Goal: Task Accomplishment & Management: Manage account settings

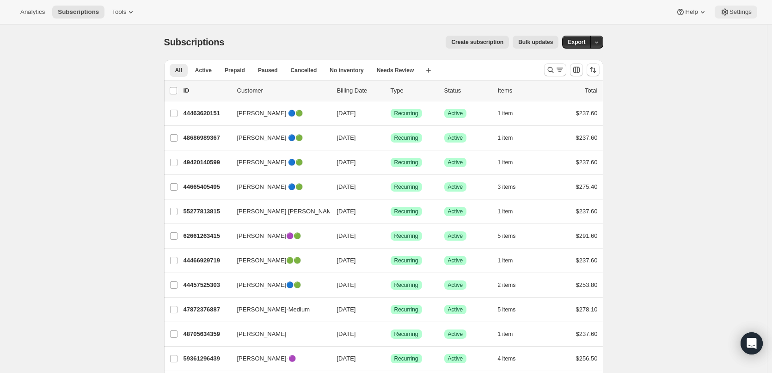
click at [732, 12] on span "Settings" at bounding box center [740, 11] width 22 height 7
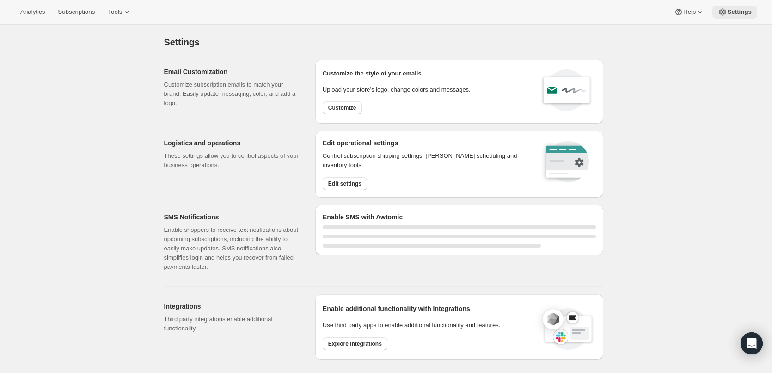
click at [737, 12] on span "Settings" at bounding box center [739, 11] width 24 height 7
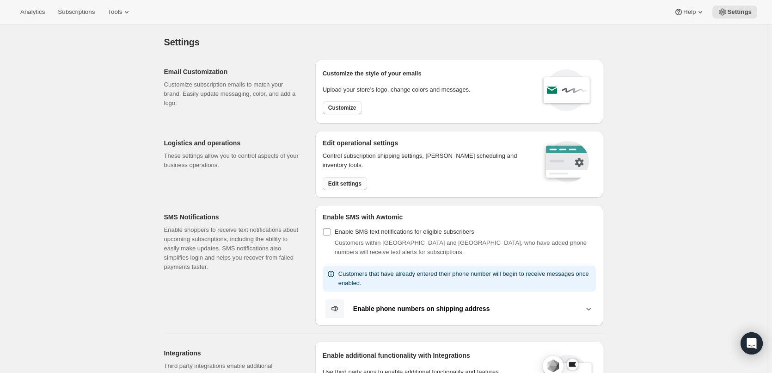
click at [353, 187] on button "Edit settings" at bounding box center [345, 183] width 44 height 13
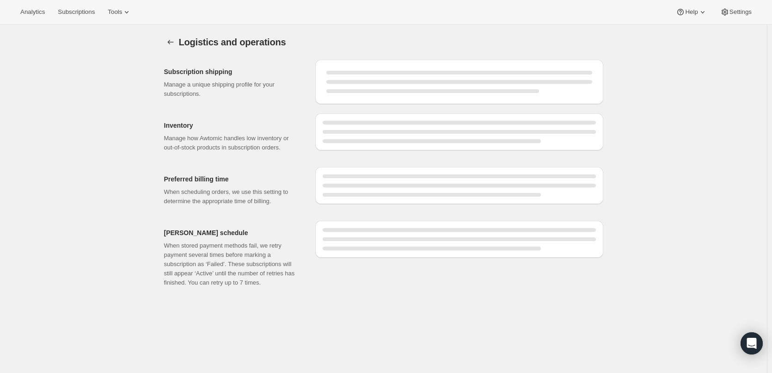
select select "05:00"
select select "DAY"
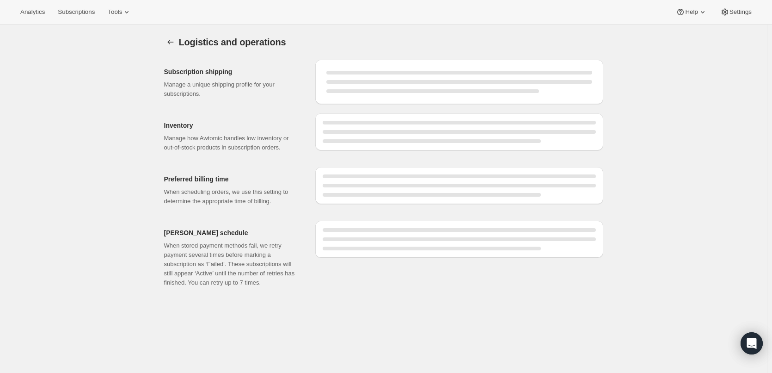
select select "DAY"
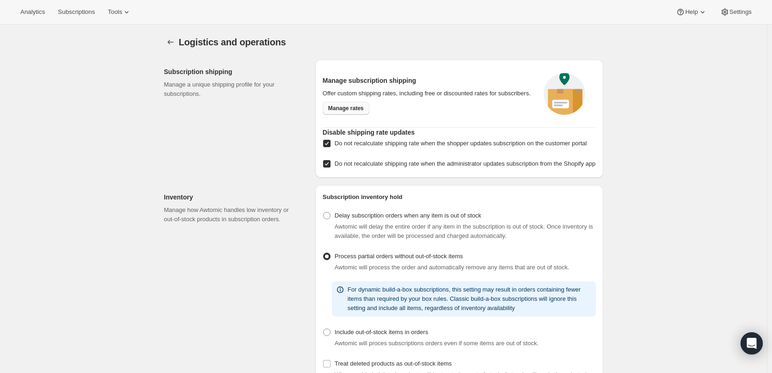
click at [351, 110] on span "Manage rates" at bounding box center [346, 107] width 36 height 7
